Goal: Task Accomplishment & Management: Use online tool/utility

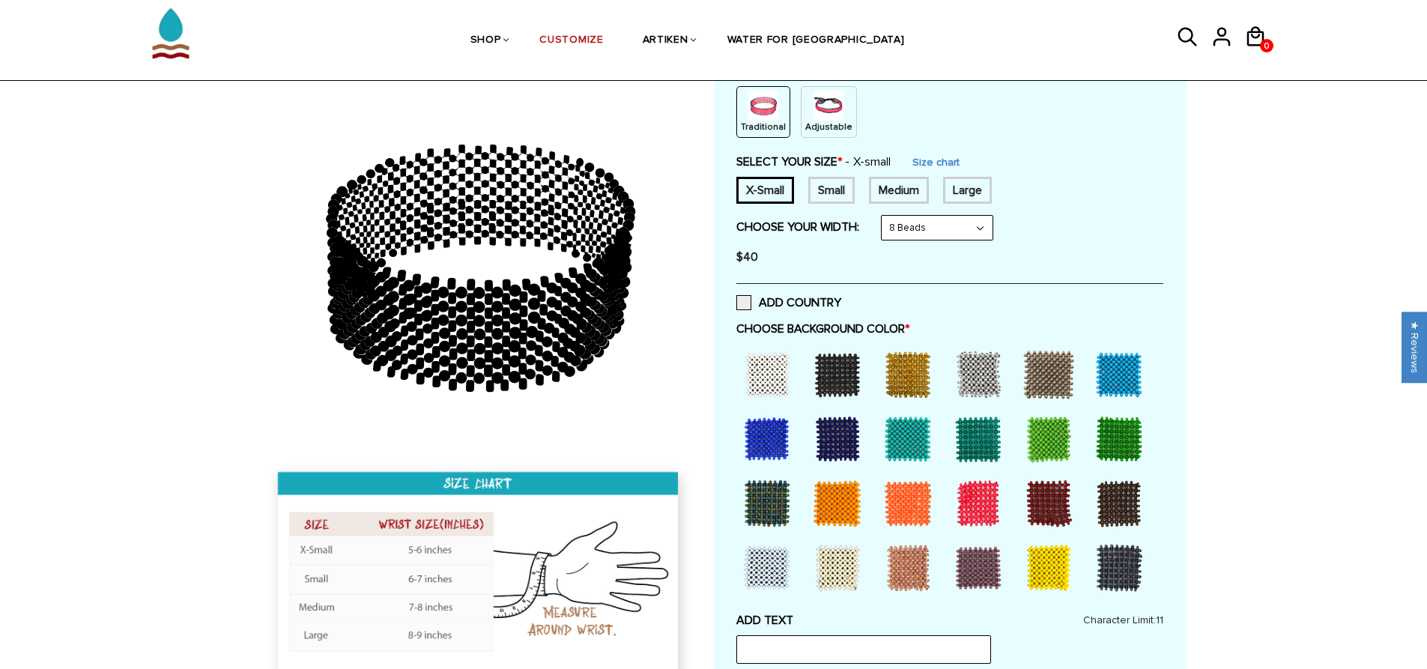
scroll to position [225, 0]
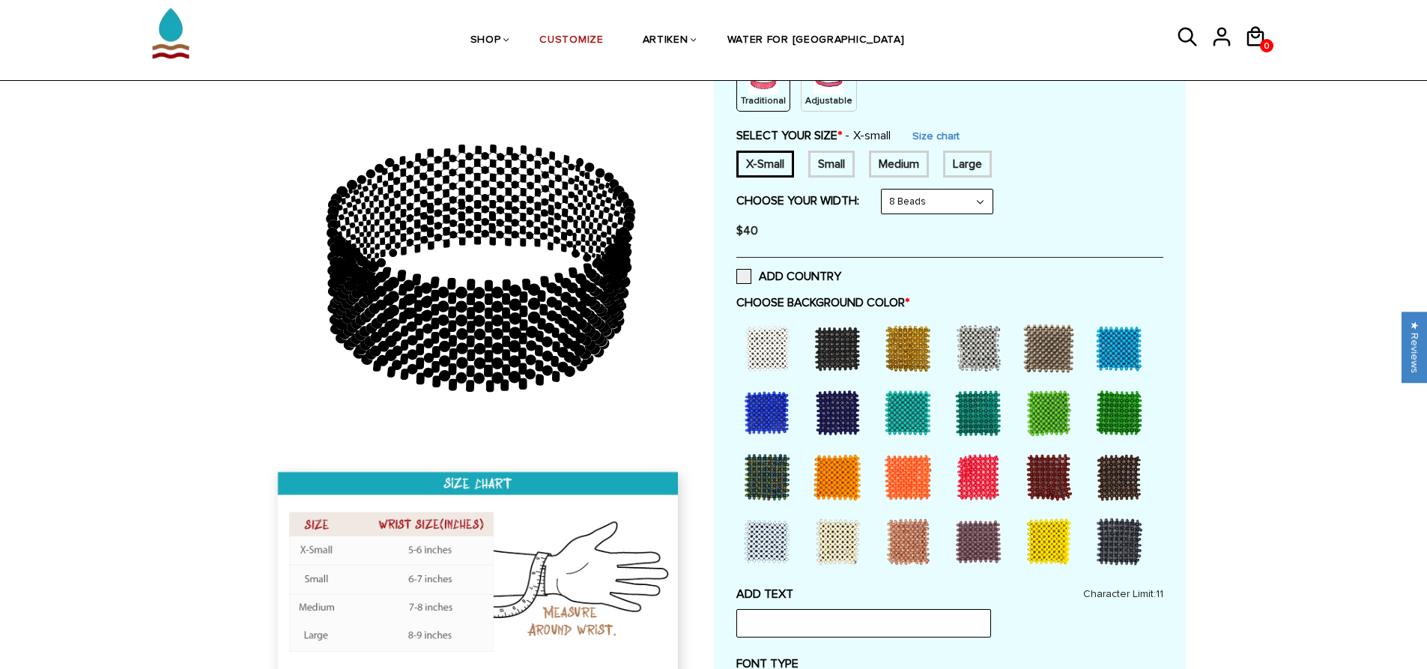
click at [1118, 414] on div at bounding box center [1119, 413] width 60 height 60
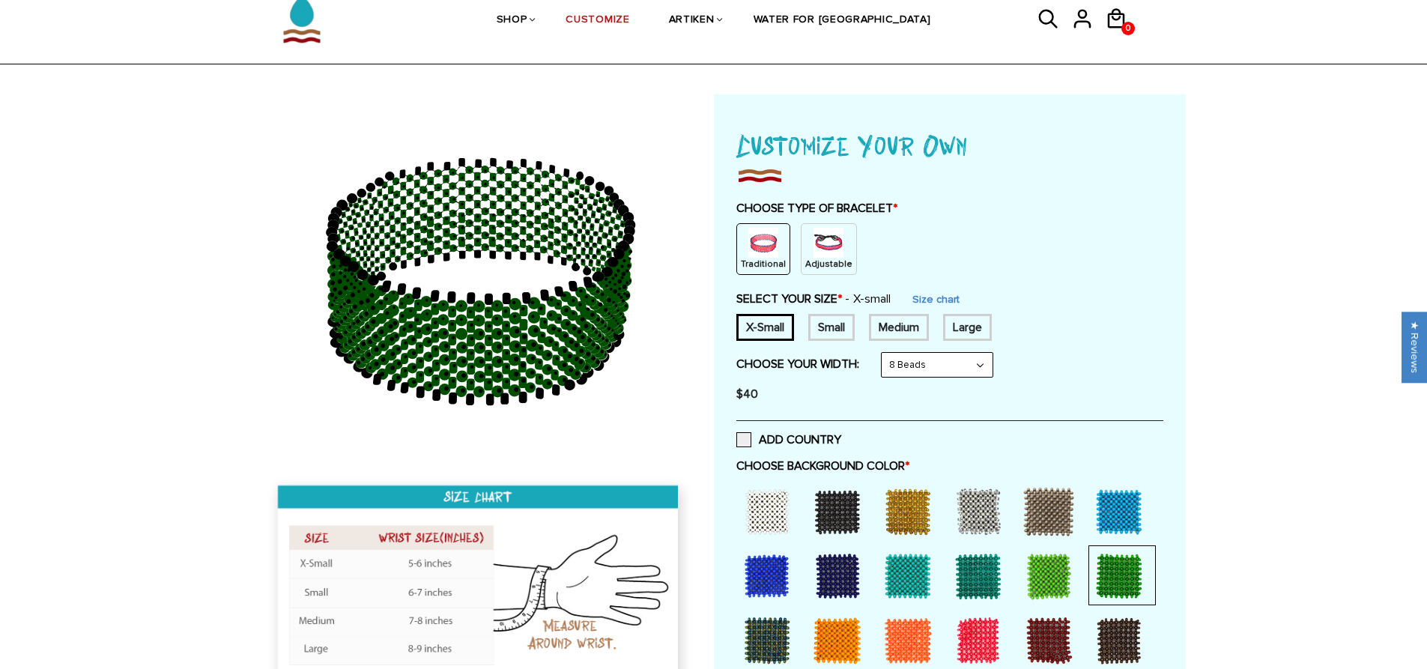
scroll to position [0, 0]
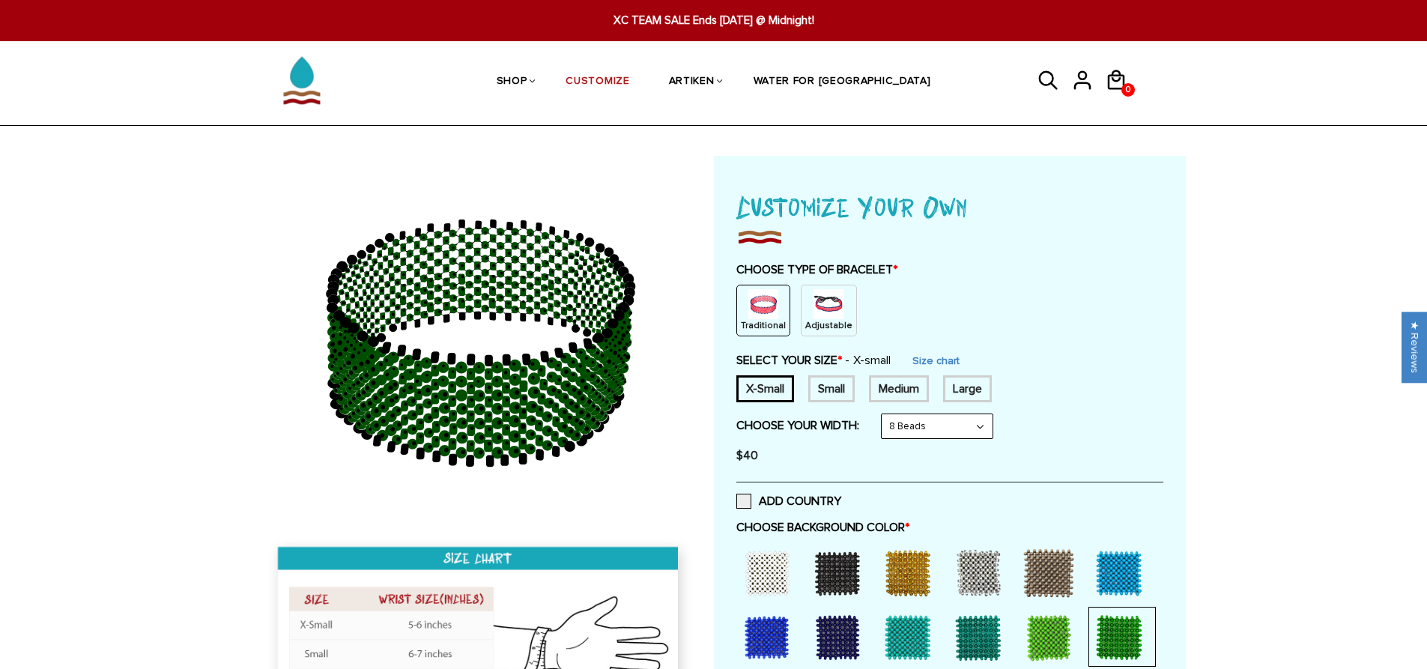
click at [761, 315] on img at bounding box center [763, 304] width 30 height 30
click at [823, 392] on div "Small" at bounding box center [831, 388] width 46 height 27
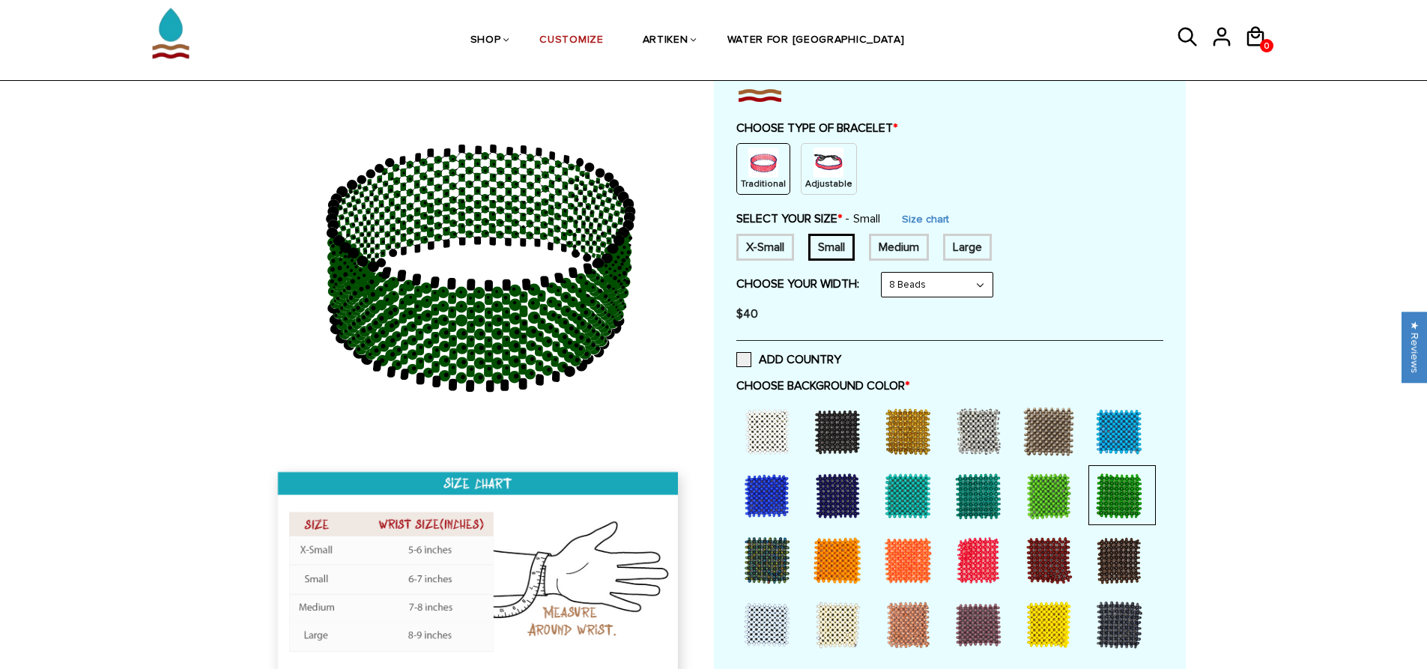
scroll to position [150, 0]
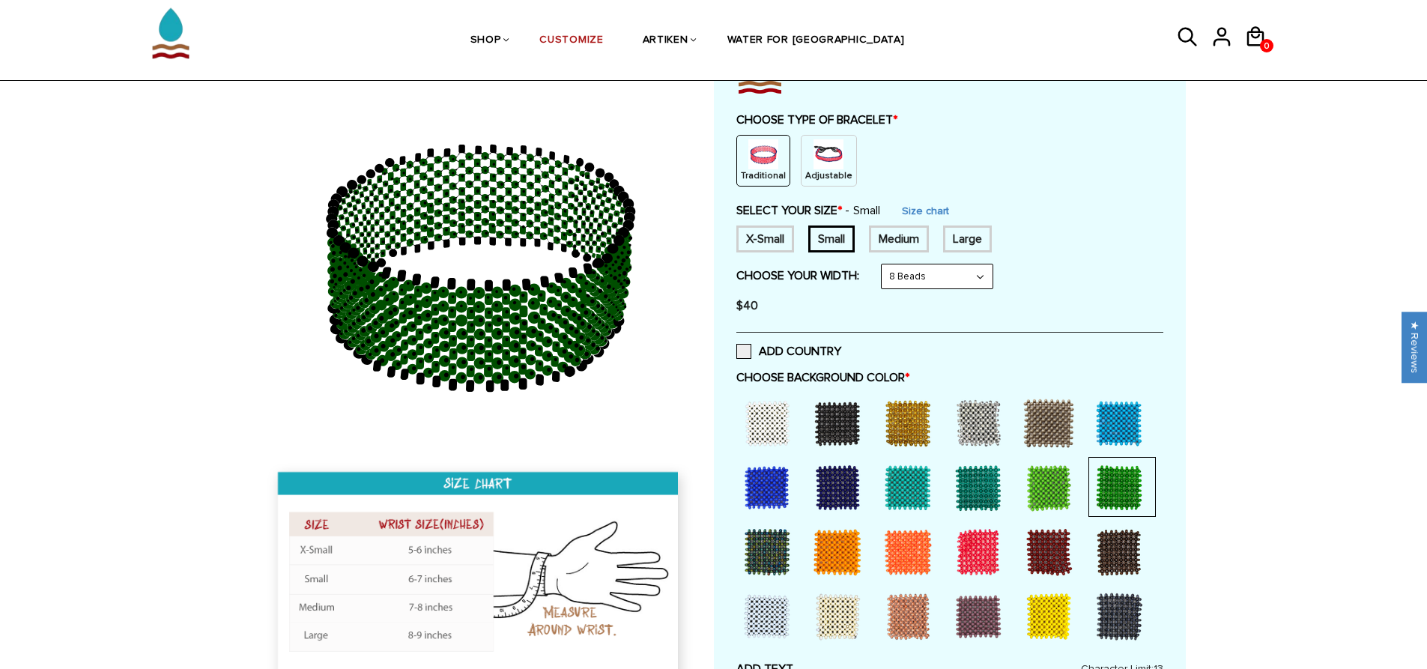
click at [963, 276] on select "8 Beads 6 Beads 10 Beads" at bounding box center [937, 276] width 111 height 24
click at [962, 276] on select "8 Beads 6 Beads 10 Beads" at bounding box center [937, 276] width 111 height 24
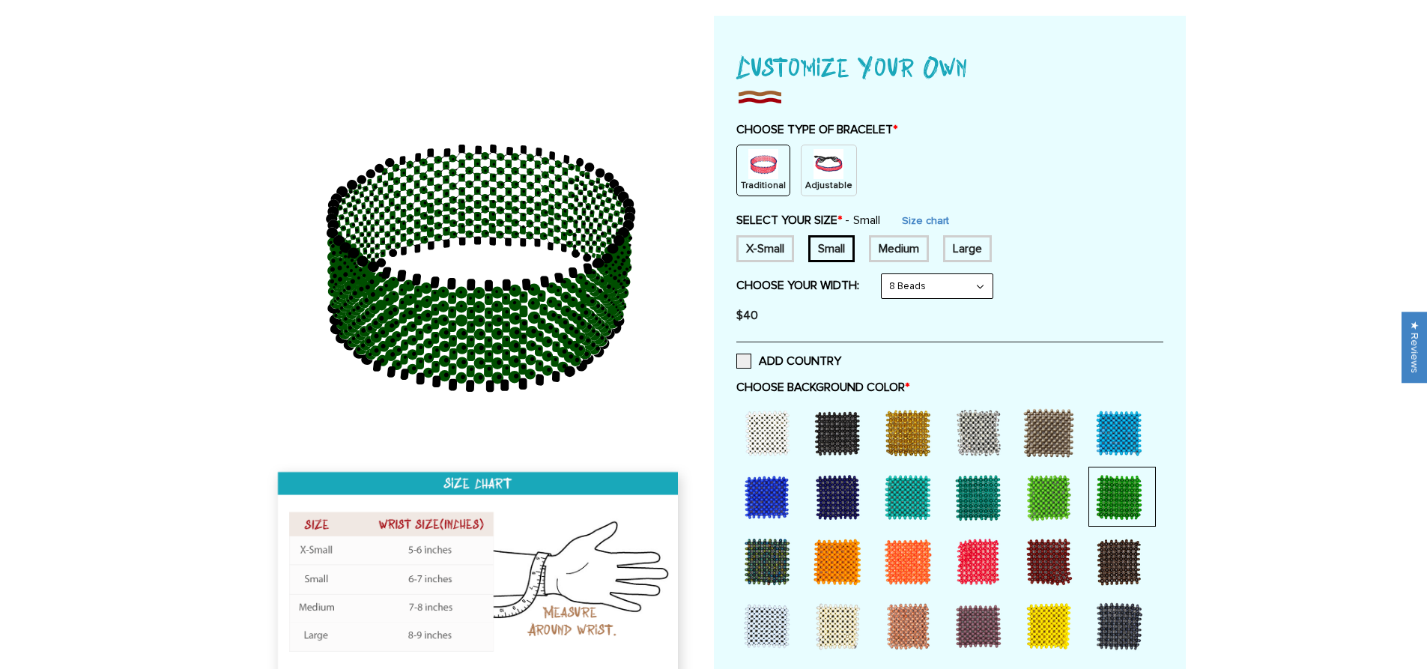
scroll to position [0, 0]
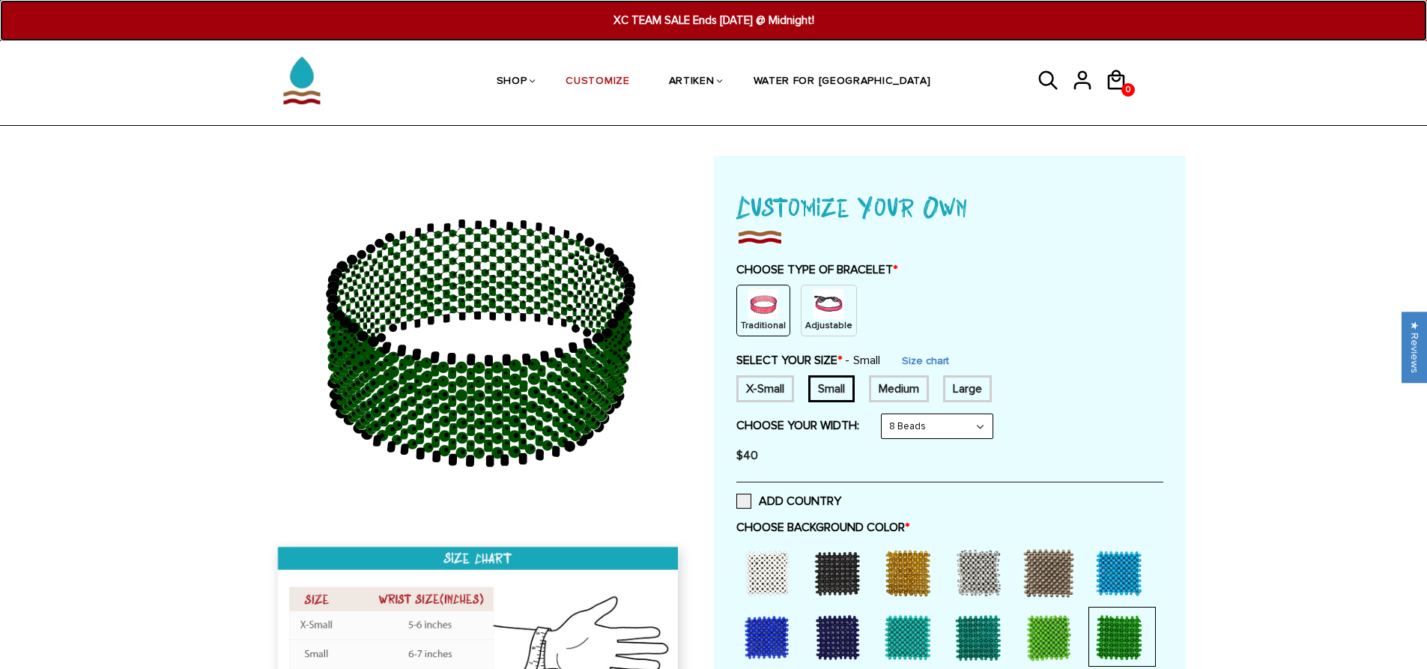
click at [663, 19] on span "XC TEAM SALE Ends [DATE] @ Midnight!" at bounding box center [713, 20] width 553 height 17
